Goal: Information Seeking & Learning: Learn about a topic

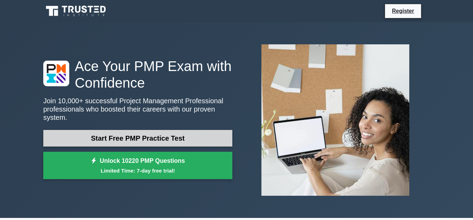
scroll to position [106, 0]
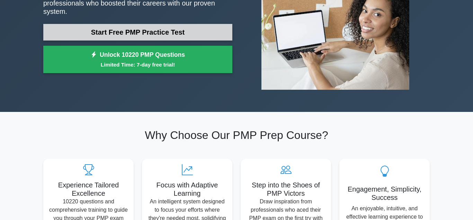
click at [140, 32] on link "Start Free PMP Practice Test" at bounding box center [137, 32] width 189 height 17
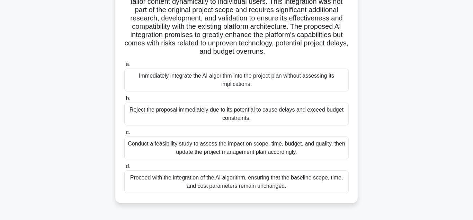
scroll to position [154, 0]
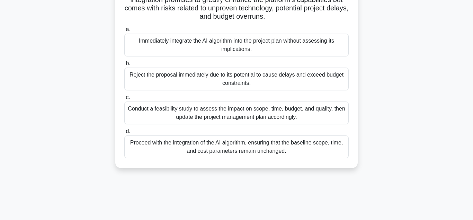
click at [215, 113] on div "Conduct a feasibility study to assess the impact on scope, time, budget, and qu…" at bounding box center [236, 112] width 224 height 23
click at [124, 100] on input "c. Conduct a feasibility study to assess the impact on scope, time, budget, and…" at bounding box center [124, 97] width 0 height 5
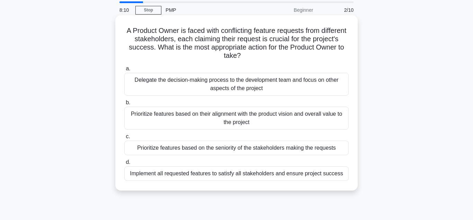
scroll to position [35, 0]
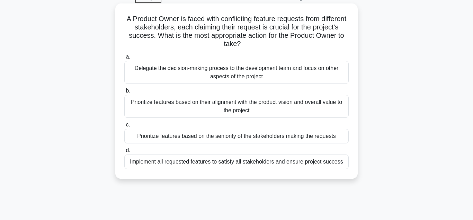
click at [258, 110] on div "Prioritize features based on their alignment with the product vision and overal…" at bounding box center [236, 106] width 224 height 23
click at [124, 93] on input "b. Prioritize features based on their alignment with the product vision and ove…" at bounding box center [124, 91] width 0 height 5
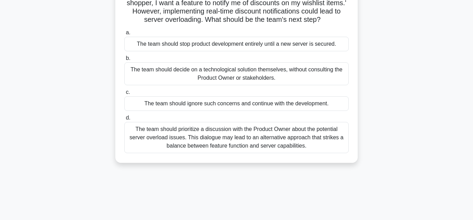
scroll to position [71, 0]
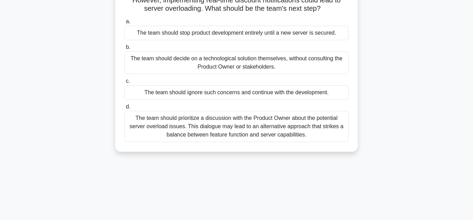
click at [231, 124] on div "The team should prioritize a discussion with the Product Owner about the potent…" at bounding box center [236, 126] width 224 height 31
click at [124, 109] on input "d. The team should prioritize a discussion with the Product Owner about the pot…" at bounding box center [124, 107] width 0 height 5
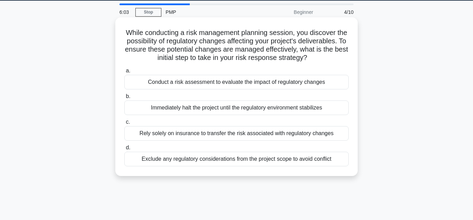
scroll to position [35, 0]
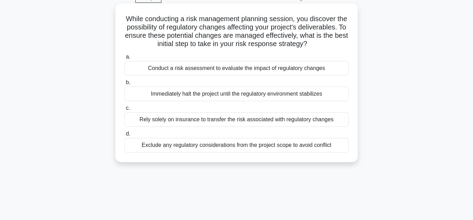
click at [209, 70] on div "Conduct a risk assessment to evaluate the impact of regulatory changes" at bounding box center [236, 68] width 224 height 15
click at [124, 59] on input "a. Conduct a risk assessment to evaluate the impact of regulatory changes" at bounding box center [124, 57] width 0 height 5
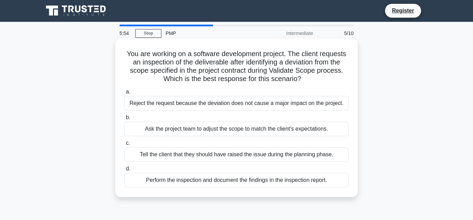
scroll to position [0, 0]
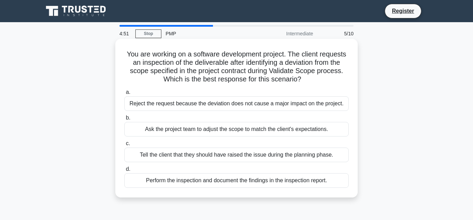
click at [172, 184] on div "Perform the inspection and document the findings in the inspection report." at bounding box center [236, 180] width 224 height 15
click at [124, 171] on input "d. Perform the inspection and document the findings in the inspection report." at bounding box center [124, 169] width 0 height 5
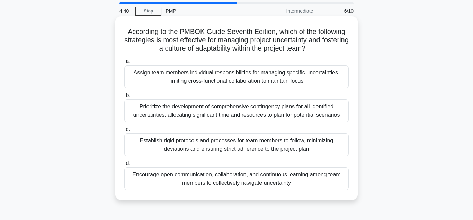
scroll to position [35, 0]
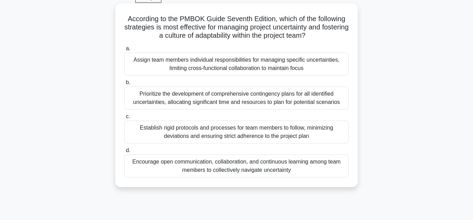
click at [227, 169] on div "Encourage open communication, collaboration, and continuous learning among team…" at bounding box center [236, 165] width 224 height 23
click at [124, 153] on input "d. Encourage open communication, collaboration, and continuous learning among t…" at bounding box center [124, 150] width 0 height 5
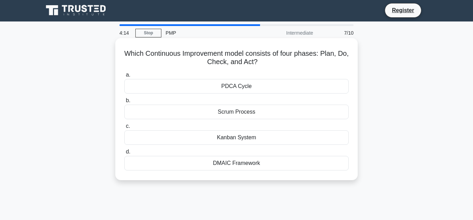
scroll to position [0, 0]
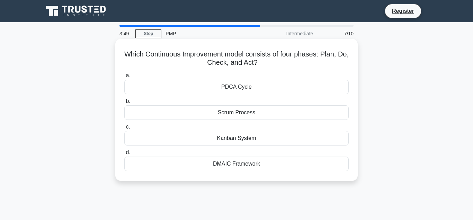
click at [245, 115] on div "Scrum Process" at bounding box center [236, 112] width 224 height 15
click at [124, 104] on input "b. Scrum Process" at bounding box center [124, 101] width 0 height 5
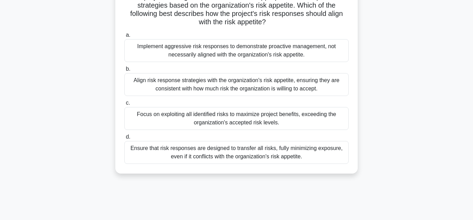
scroll to position [71, 0]
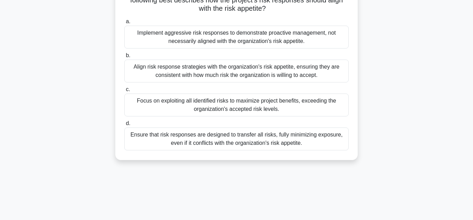
click at [213, 111] on div "Focus on exploiting all identified risks to maximize project benefits, exceedin…" at bounding box center [236, 105] width 224 height 23
click at [124, 92] on input "c. Focus on exploiting all identified risks to maximize project benefits, excee…" at bounding box center [124, 89] width 0 height 5
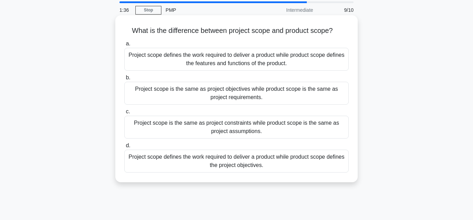
scroll to position [35, 0]
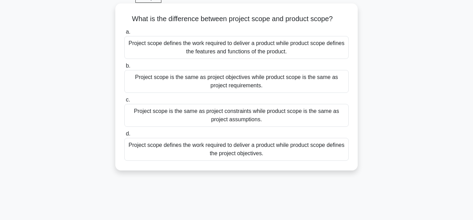
click at [267, 50] on div "Project scope defines the work required to deliver a product while product scop…" at bounding box center [236, 47] width 224 height 23
click at [124, 34] on input "a. Project scope defines the work required to deliver a product while product s…" at bounding box center [124, 32] width 0 height 5
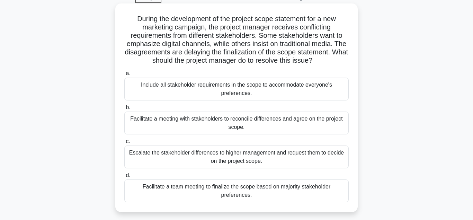
scroll to position [71, 0]
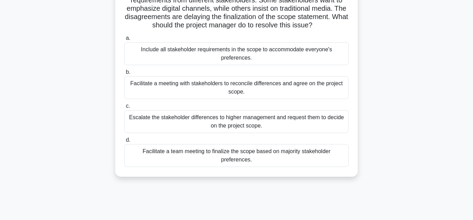
click at [238, 56] on div "Include all stakeholder requirements in the scope to accommodate everyone's pre…" at bounding box center [236, 53] width 224 height 23
click at [124, 41] on input "a. Include all stakeholder requirements in the scope to accommodate everyone's …" at bounding box center [124, 38] width 0 height 5
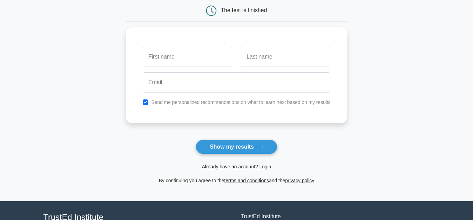
scroll to position [71, 0]
click at [240, 147] on button "Show my results" at bounding box center [237, 146] width 82 height 15
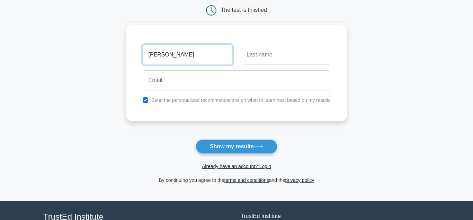
type input "Alfred"
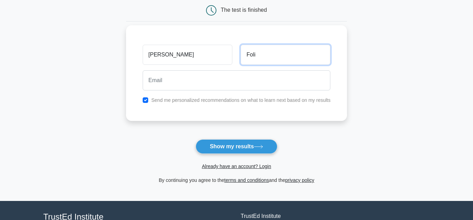
type input "Foli"
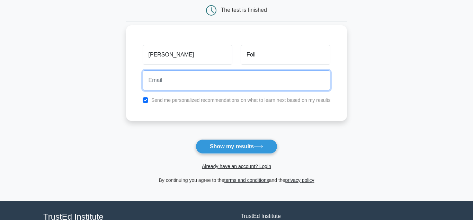
click at [184, 86] on input "email" at bounding box center [237, 80] width 188 height 20
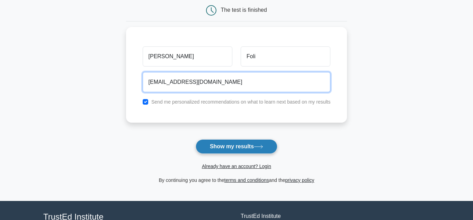
type input "afoli@stu.ucc.edu.gh"
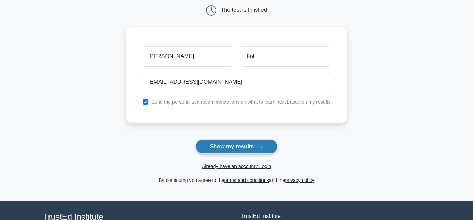
click at [230, 144] on button "Show my results" at bounding box center [237, 146] width 82 height 15
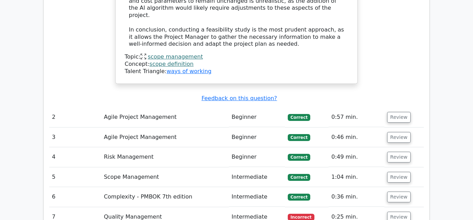
scroll to position [1077, 0]
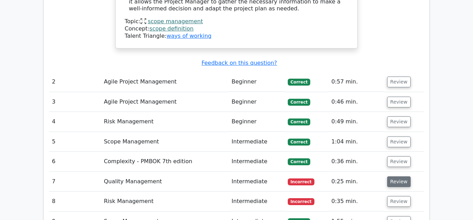
click at [396, 176] on button "Review" at bounding box center [399, 181] width 24 height 11
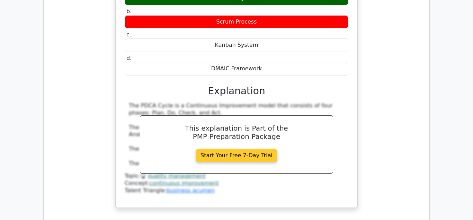
scroll to position [1395, 0]
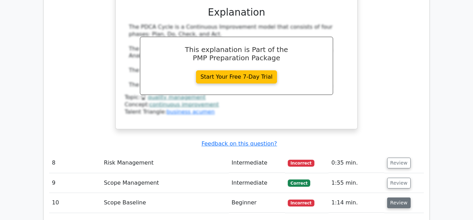
click at [398, 197] on button "Review" at bounding box center [399, 202] width 24 height 11
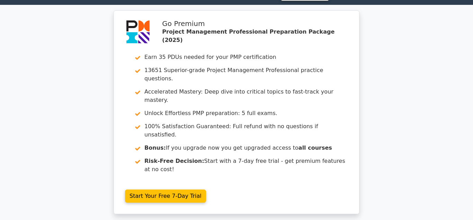
scroll to position [0, 0]
